Goal: Transaction & Acquisition: Purchase product/service

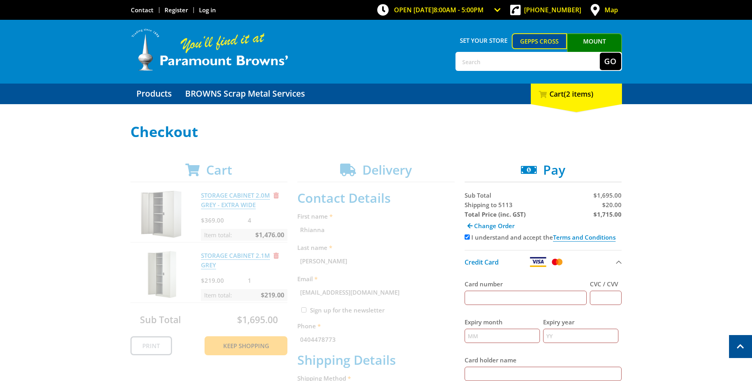
select select "SA"
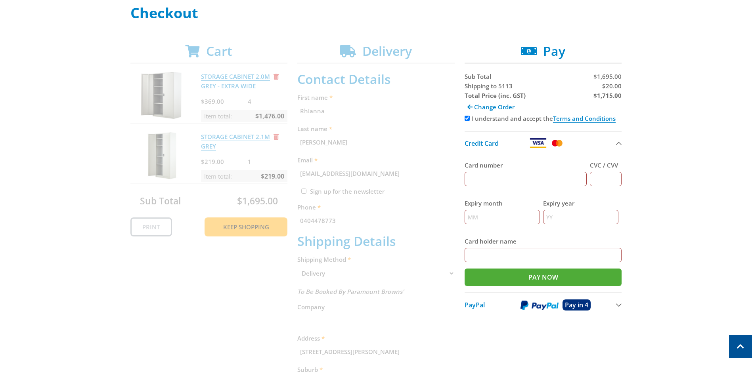
click at [501, 175] on input "Card number" at bounding box center [526, 179] width 122 height 14
type input "[CREDIT_CARD_NUMBER]"
click at [601, 177] on input "CVC / CVV" at bounding box center [606, 179] width 32 height 14
type input "663"
click at [499, 215] on input "Expiry month" at bounding box center [502, 217] width 75 height 14
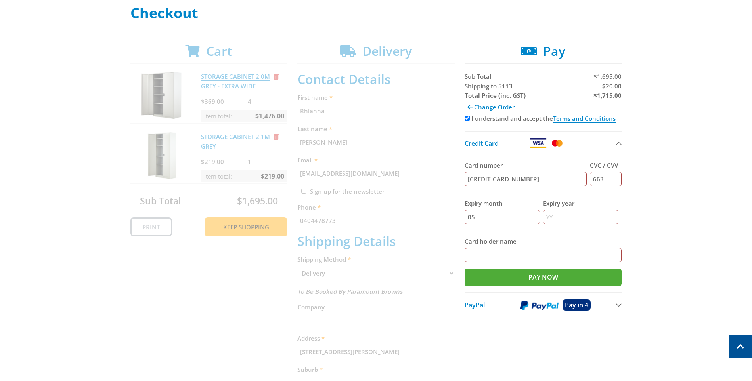
type input "05"
click at [571, 215] on input "Expiry year" at bounding box center [580, 217] width 75 height 14
type input "28"
click at [560, 256] on input "Card holder name" at bounding box center [543, 255] width 157 height 14
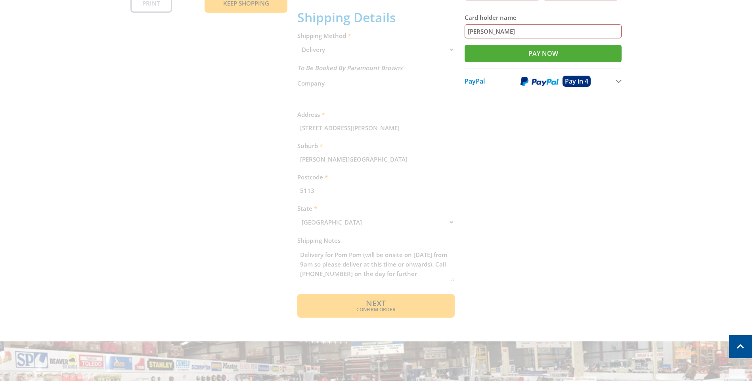
scroll to position [357, 0]
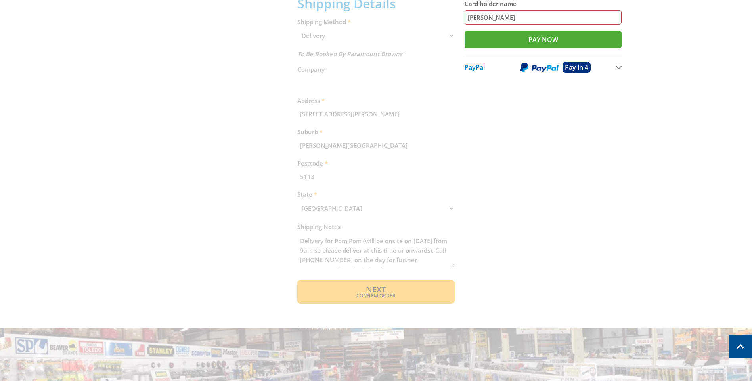
type input "[PERSON_NAME]"
drag, startPoint x: 451, startPoint y: 248, endPoint x: 452, endPoint y: 255, distance: 7.5
click at [452, 255] on div "Cart STORAGE CABINET 2.0M GREY - EXTRA WIDE $369.00 4 Item total: $1,476.00 STO…" at bounding box center [376, 55] width 492 height 498
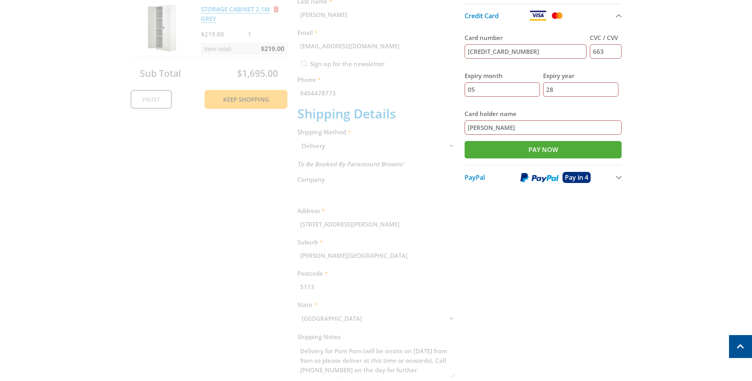
scroll to position [238, 0]
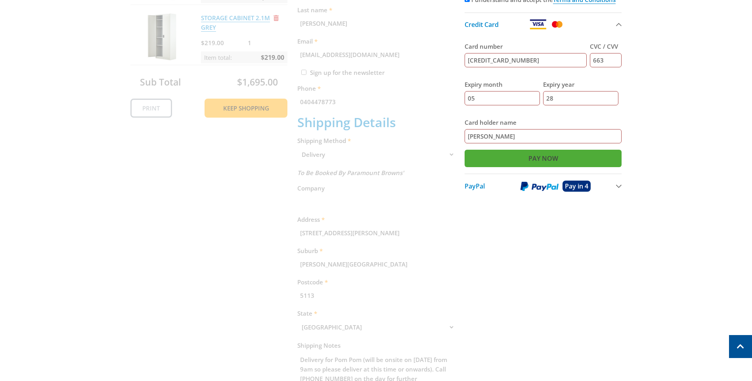
click at [512, 159] on input "Pay Now" at bounding box center [543, 158] width 157 height 17
type input "Paying..."
